Goal: Task Accomplishment & Management: Manage account settings

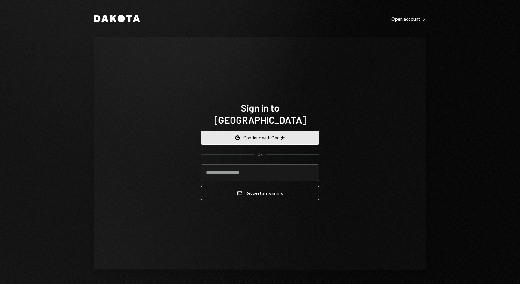
click at [278, 132] on button "Google Continue with Google" at bounding box center [260, 138] width 118 height 14
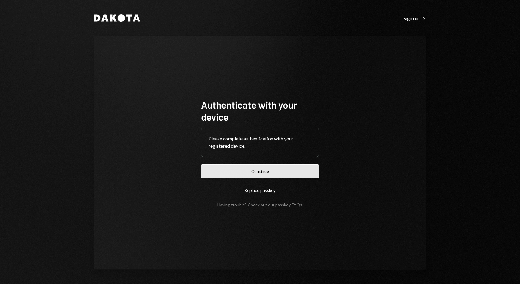
click at [266, 166] on button "Continue" at bounding box center [260, 171] width 118 height 14
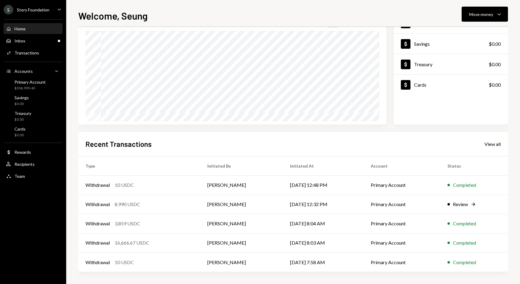
scroll to position [50, 0]
click at [274, 145] on div "Recent Transactions View all" at bounding box center [292, 144] width 415 height 10
click at [214, 207] on td "[PERSON_NAME]" at bounding box center [241, 204] width 82 height 19
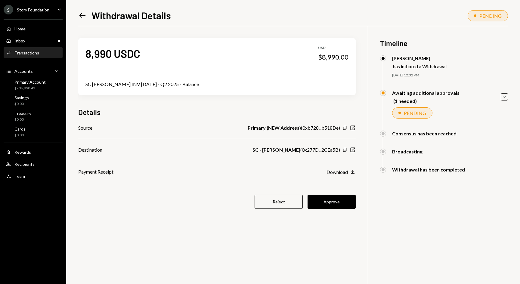
click at [81, 18] on icon "Left Arrow" at bounding box center [82, 15] width 8 height 8
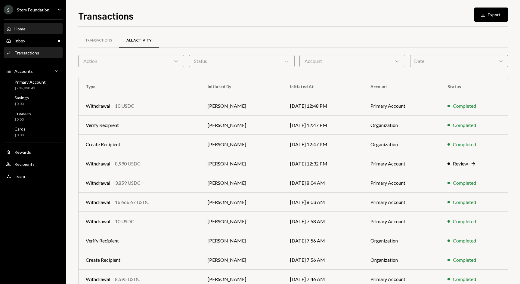
click at [37, 29] on div "Home Home" at bounding box center [33, 28] width 54 height 5
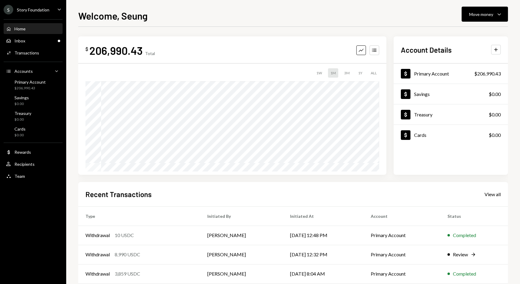
click at [58, 13] on div "Caret Down" at bounding box center [59, 10] width 7 height 8
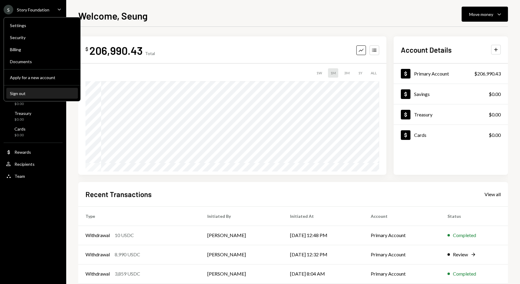
click at [35, 94] on div "Sign out" at bounding box center [42, 93] width 64 height 5
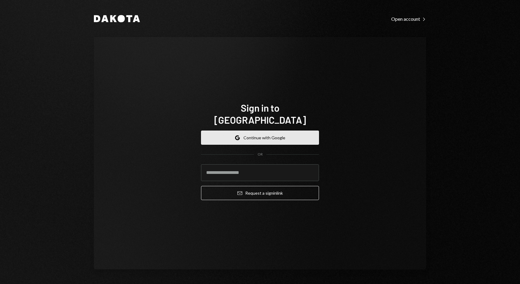
click at [250, 133] on button "Google Continue with Google" at bounding box center [260, 138] width 118 height 14
